Goal: Transaction & Acquisition: Download file/media

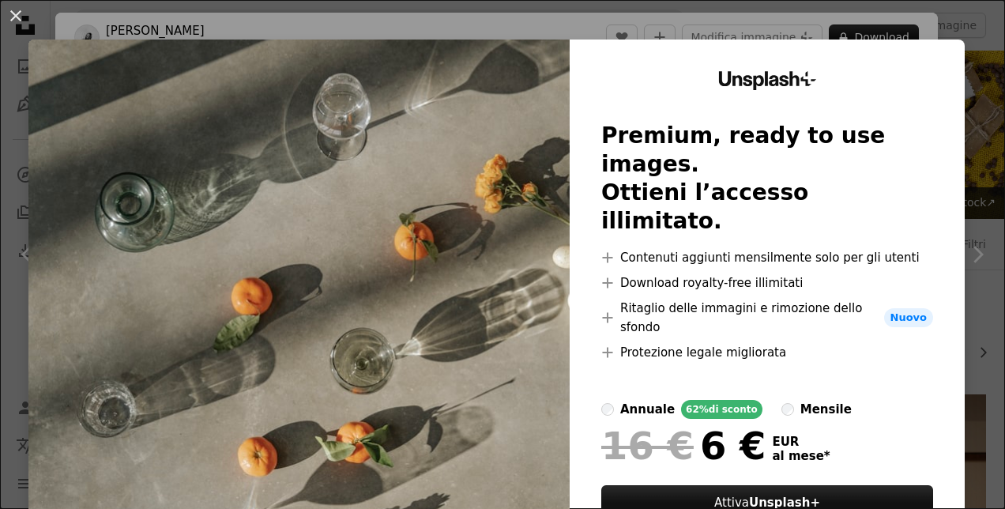
scroll to position [1440, 0]
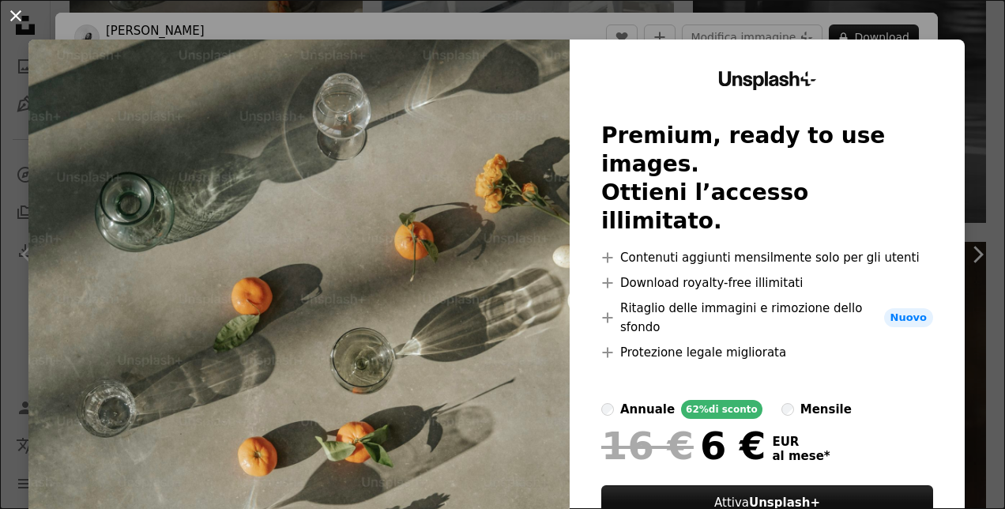
click at [23, 16] on button "An X shape" at bounding box center [15, 15] width 19 height 19
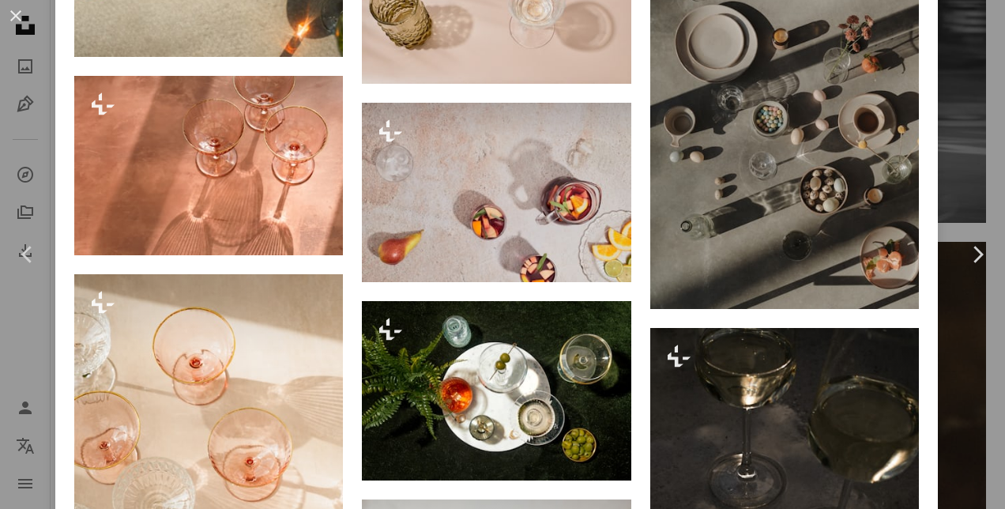
scroll to position [1701, 0]
